Goal: Information Seeking & Learning: Learn about a topic

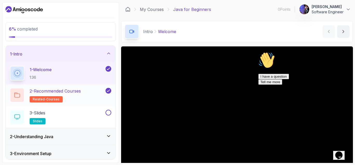
click at [62, 92] on p "2 - Recommended Courses" at bounding box center [55, 91] width 51 height 6
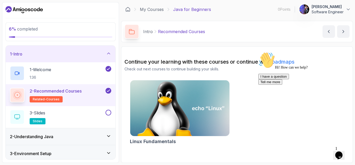
click at [181, 100] on img at bounding box center [180, 108] width 104 height 59
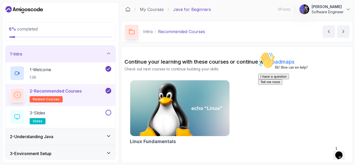
click at [17, 96] on icon at bounding box center [17, 95] width 6 height 6
click at [347, 31] on button "next content" at bounding box center [343, 31] width 12 height 12
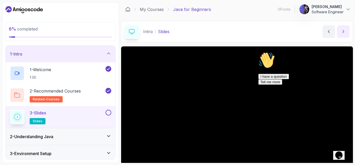
click at [345, 30] on icon "next content" at bounding box center [343, 31] width 5 height 5
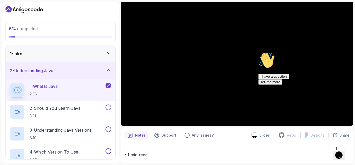
scroll to position [52, 0]
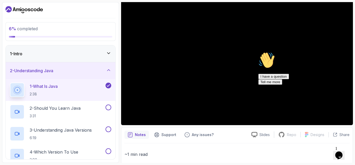
click at [340, 151] on icon "$i18n('chat', 'chat_widget')" at bounding box center [338, 155] width 7 height 8
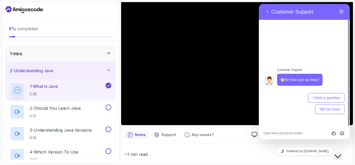
click at [341, 153] on icon "Close Chat This icon closes the chat window." at bounding box center [338, 156] width 6 height 6
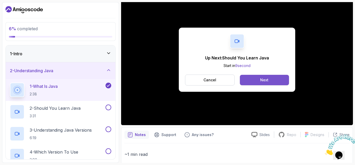
click at [274, 82] on button "Next" at bounding box center [264, 80] width 49 height 10
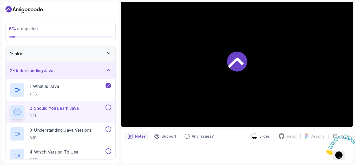
scroll to position [50, 0]
